Goal: Task Accomplishment & Management: Manage account settings

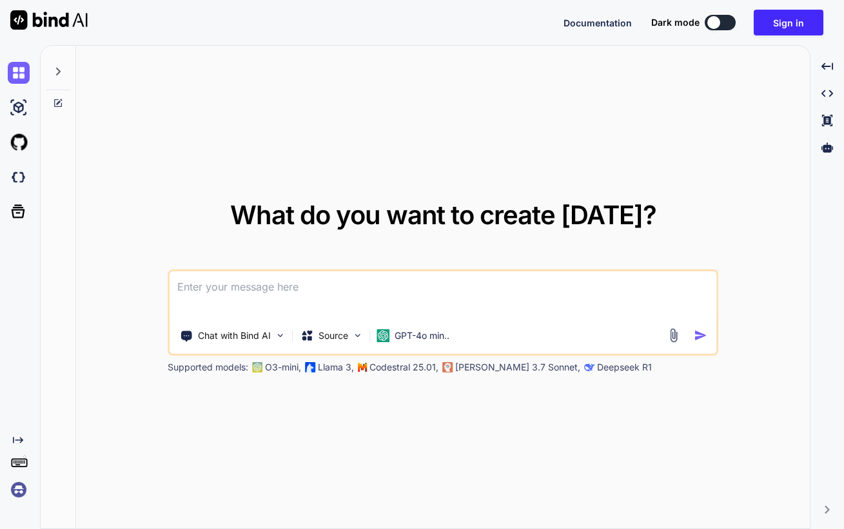
click at [19, 486] on img at bounding box center [19, 490] width 22 height 22
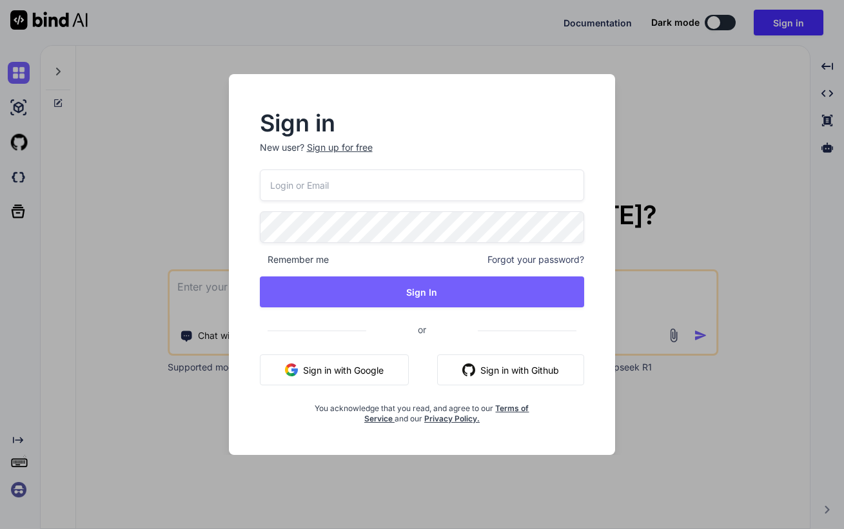
click at [322, 374] on button "Sign in with Google" at bounding box center [334, 369] width 149 height 31
click at [320, 376] on button "Sign in with Google" at bounding box center [334, 369] width 149 height 31
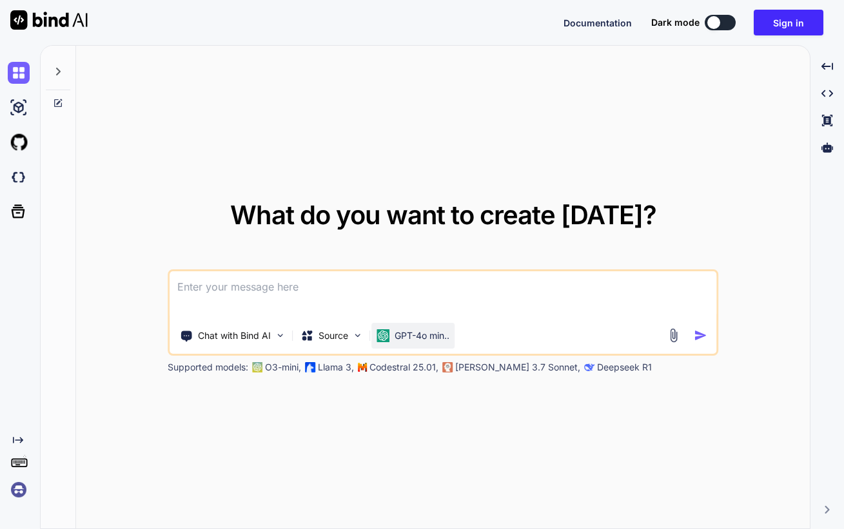
click at [400, 331] on p "GPT-4o min.." at bounding box center [421, 335] width 55 height 13
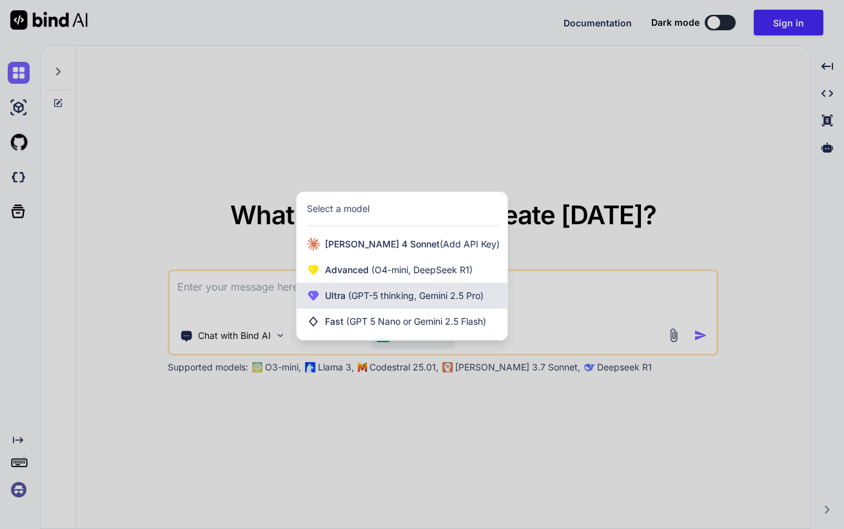
click at [429, 301] on span "Ultra (GPT-5 thinking, Gemini 2.5 Pro)" at bounding box center [404, 295] width 159 height 13
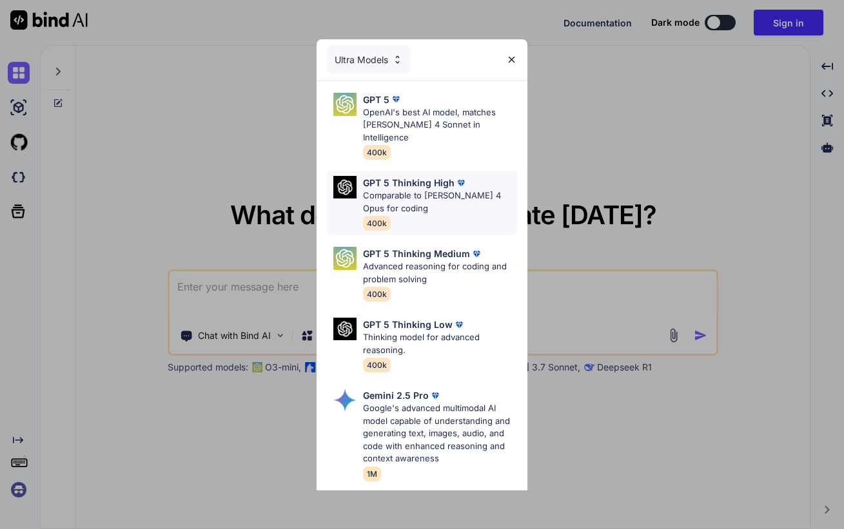
click at [429, 189] on p "Comparable to [PERSON_NAME] 4 Opus for coding" at bounding box center [440, 201] width 154 height 25
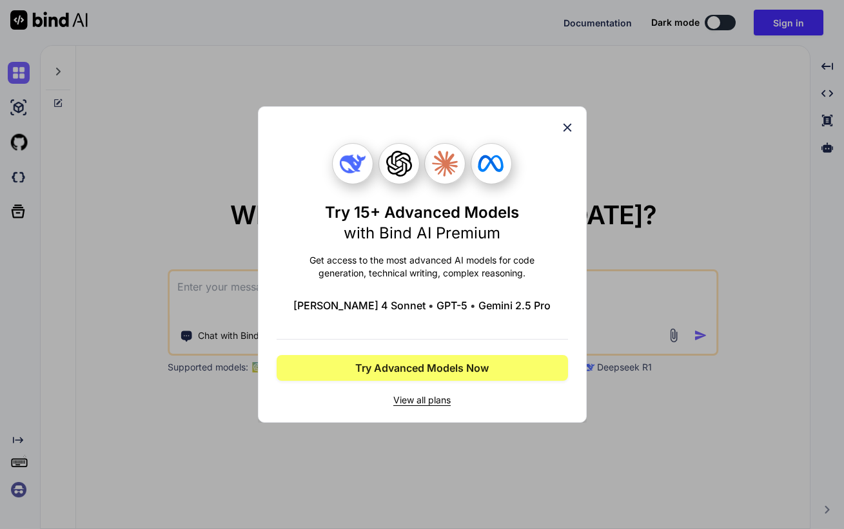
click at [570, 124] on icon at bounding box center [567, 128] width 14 height 14
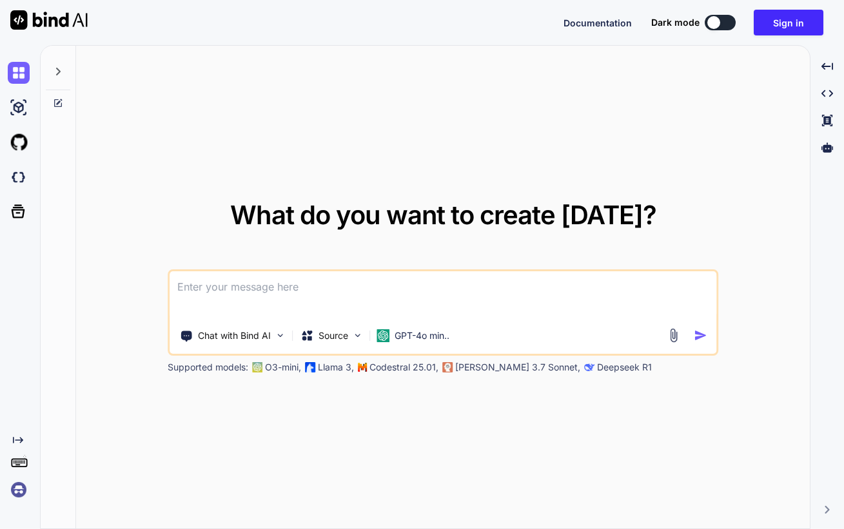
click at [26, 490] on img at bounding box center [19, 490] width 22 height 22
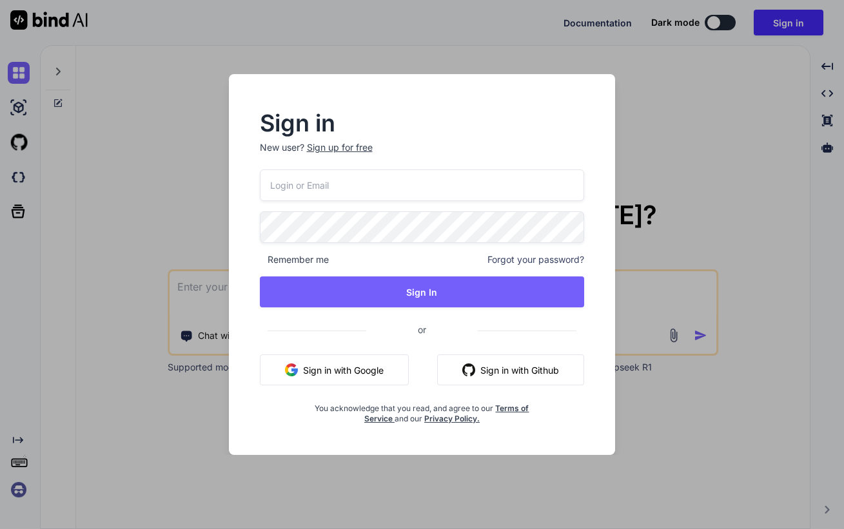
click at [369, 373] on button "Sign in with Google" at bounding box center [334, 369] width 149 height 31
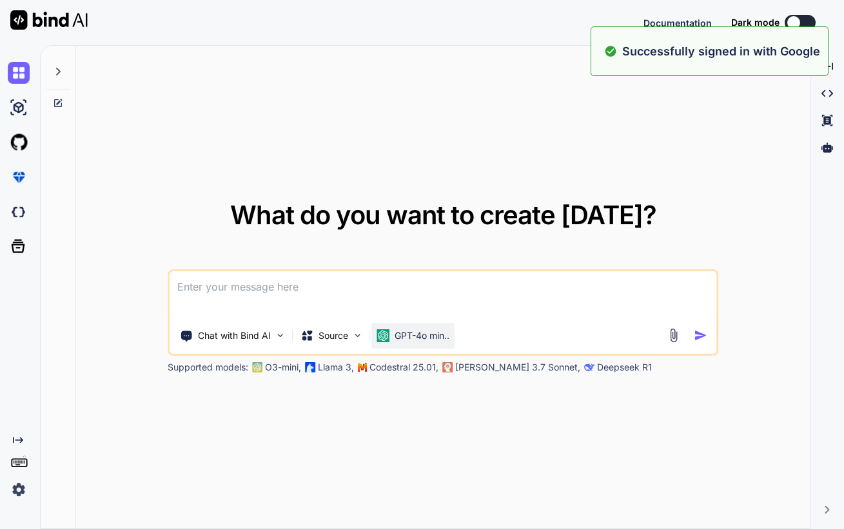
click at [411, 344] on div "GPT-4o min.." at bounding box center [412, 336] width 83 height 26
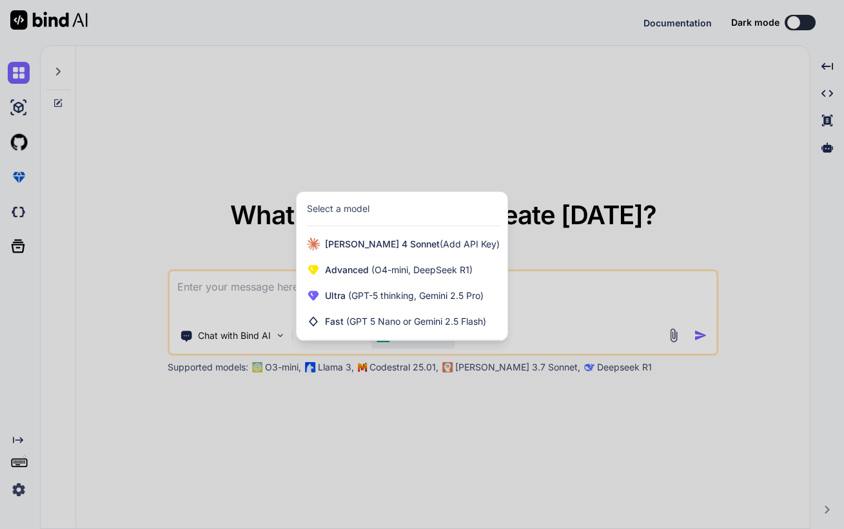
click at [345, 403] on div at bounding box center [422, 264] width 844 height 529
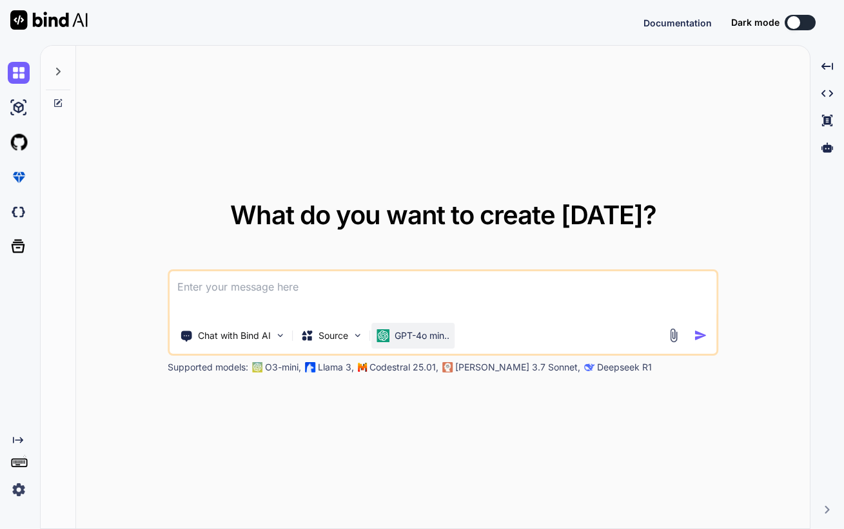
click at [412, 333] on p "GPT-4o min.." at bounding box center [421, 335] width 55 height 13
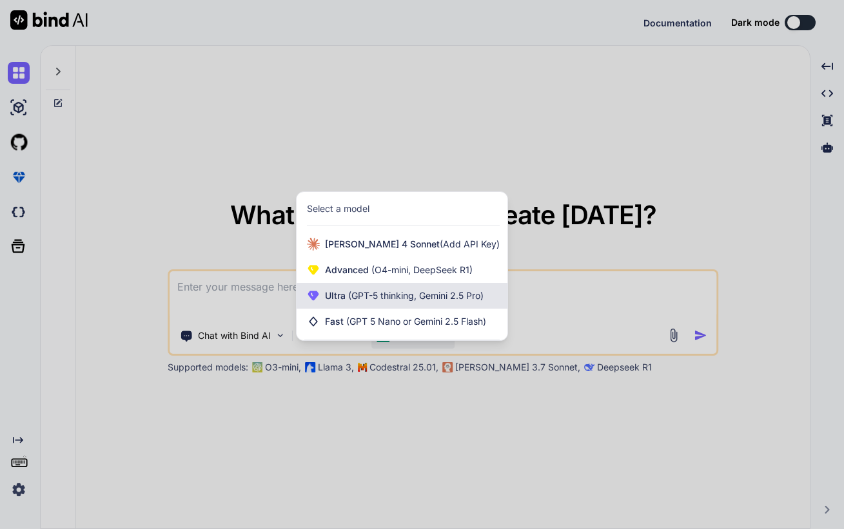
click at [431, 298] on span "(GPT-5 thinking, Gemini 2.5 Pro)" at bounding box center [414, 295] width 138 height 11
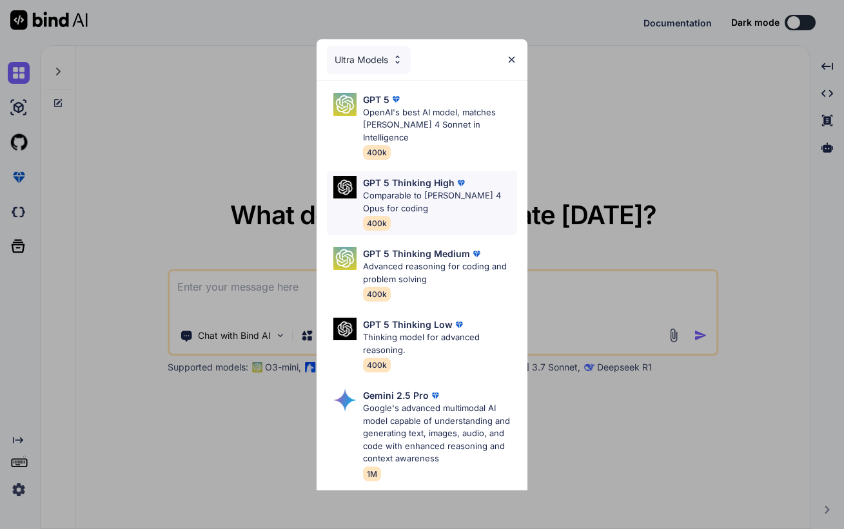
click at [439, 201] on p "Comparable to [PERSON_NAME] 4 Opus for coding" at bounding box center [440, 201] width 154 height 25
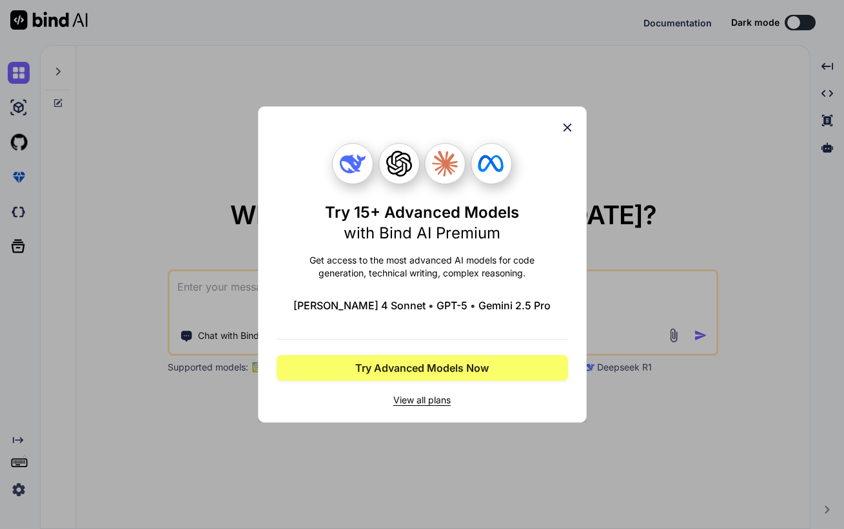
click at [573, 122] on icon at bounding box center [567, 128] width 14 height 14
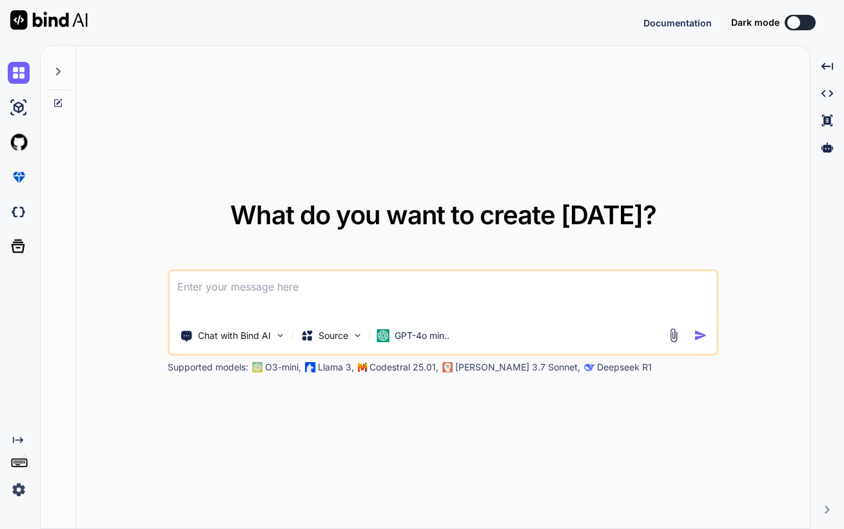
click at [27, 492] on img at bounding box center [19, 490] width 22 height 22
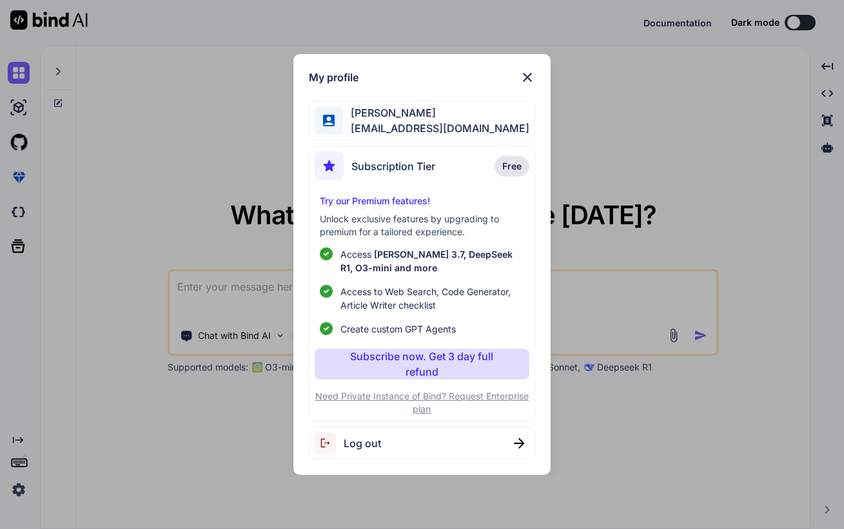
click at [533, 77] on img at bounding box center [526, 77] width 15 height 15
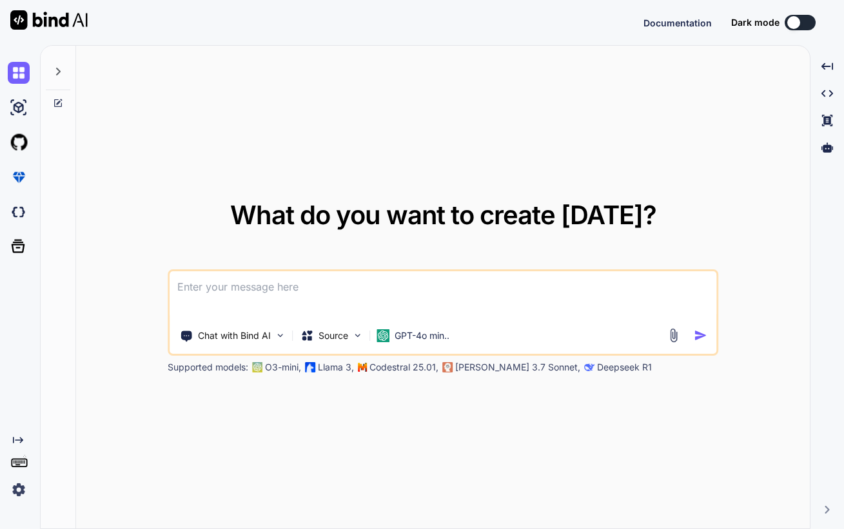
click at [18, 490] on img at bounding box center [19, 490] width 22 height 22
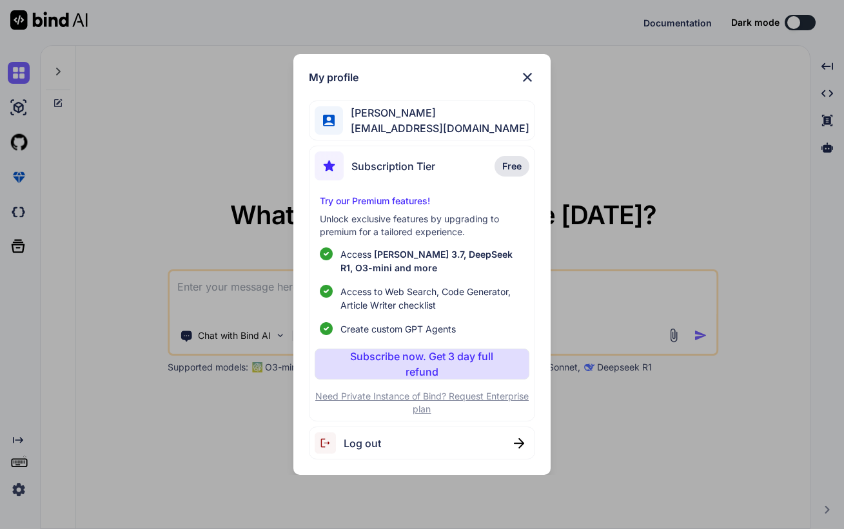
click at [357, 441] on span "Log out" at bounding box center [362, 443] width 37 height 15
